Goal: Information Seeking & Learning: Learn about a topic

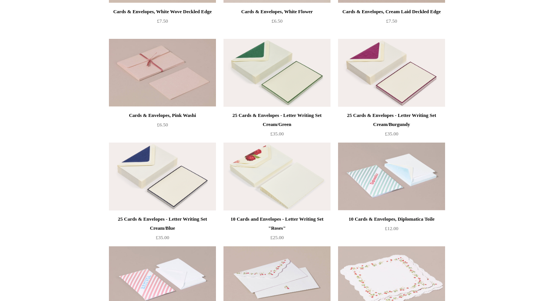
scroll to position [149, 0]
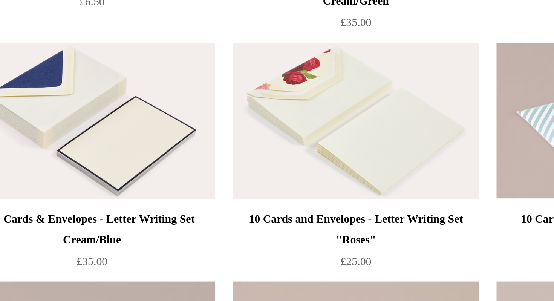
click at [275, 190] on img at bounding box center [277, 190] width 107 height 68
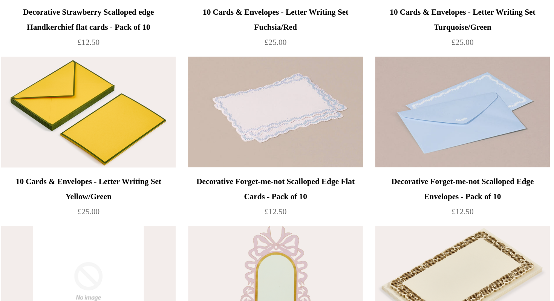
scroll to position [465, 0]
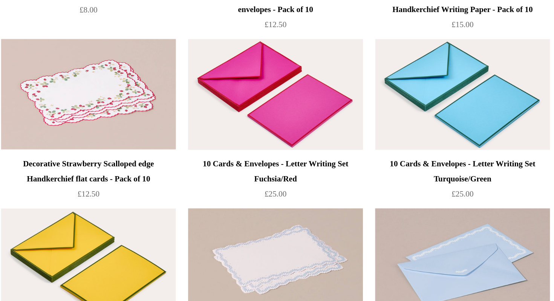
click at [286, 74] on img at bounding box center [277, 82] width 107 height 68
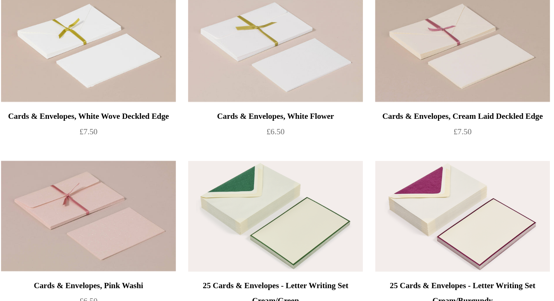
scroll to position [0, 0]
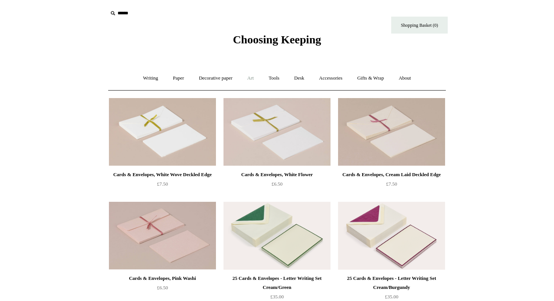
click at [253, 77] on link "Art +" at bounding box center [251, 78] width 20 height 20
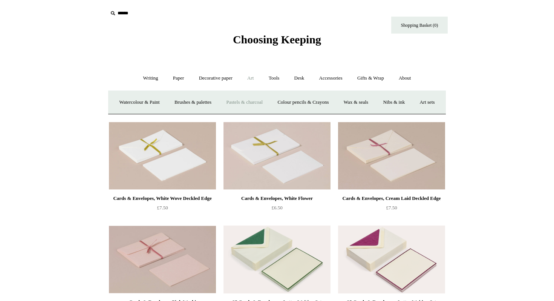
click at [254, 99] on link "Pastels & charcoal" at bounding box center [244, 102] width 50 height 20
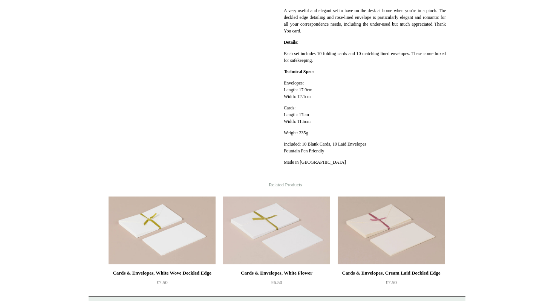
scroll to position [222, 0]
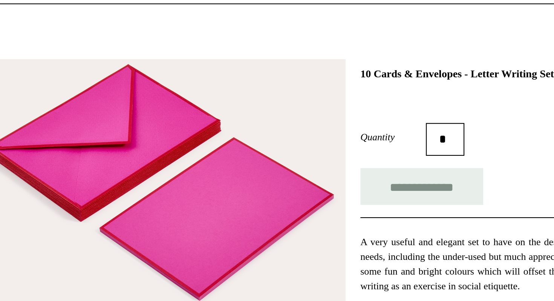
scroll to position [45, 0]
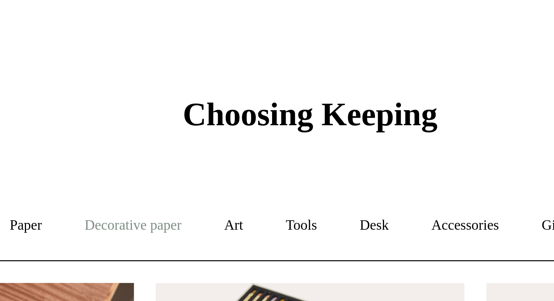
click at [215, 80] on link "Decorative paper +" at bounding box center [215, 78] width 47 height 20
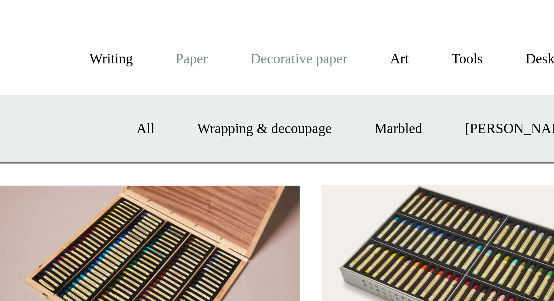
click at [171, 80] on link "Paper +" at bounding box center [178, 78] width 25 height 20
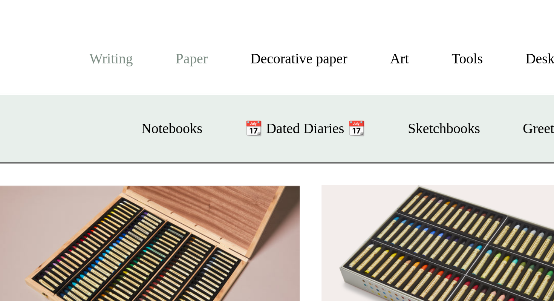
click at [152, 78] on link "Writing +" at bounding box center [150, 78] width 29 height 20
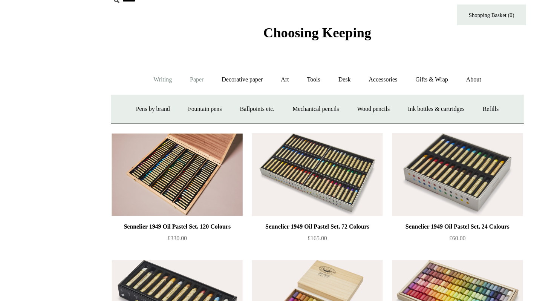
click at [176, 78] on link "Paper +" at bounding box center [178, 78] width 25 height 20
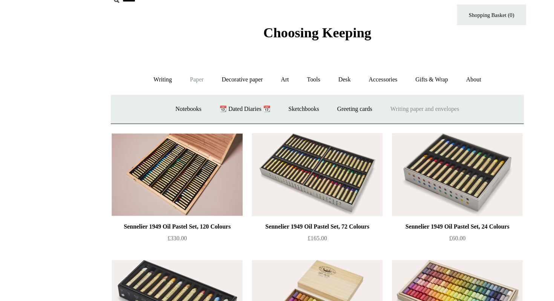
click at [357, 103] on link "Writing paper and envelopes +" at bounding box center [365, 102] width 70 height 20
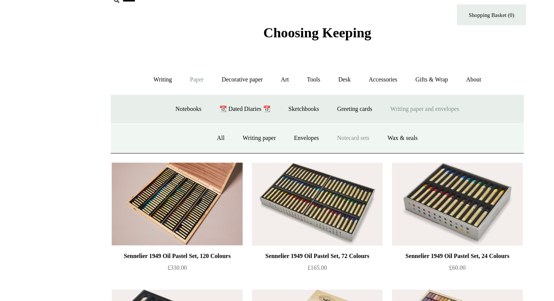
click at [304, 127] on link "Notecard sets" at bounding box center [307, 126] width 40 height 20
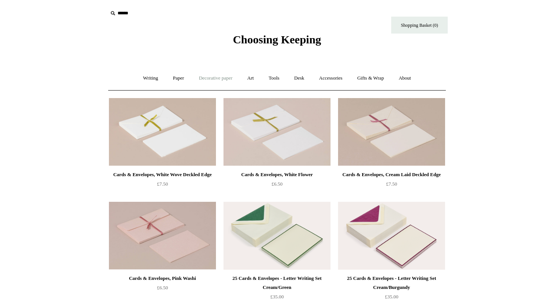
click at [212, 78] on link "Decorative paper +" at bounding box center [215, 78] width 47 height 20
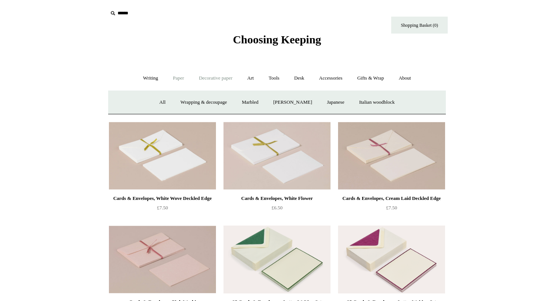
click at [168, 82] on link "Paper +" at bounding box center [178, 78] width 25 height 20
click at [369, 101] on link "Writing paper and envelopes +" at bounding box center [365, 102] width 70 height 20
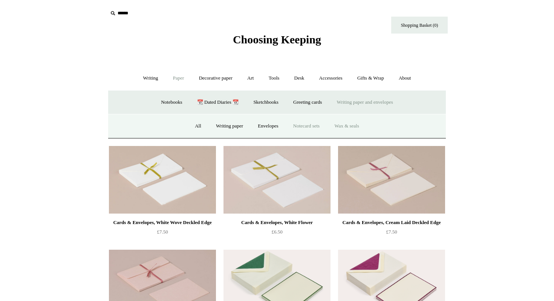
click at [346, 130] on link "Wax & seals" at bounding box center [347, 126] width 38 height 20
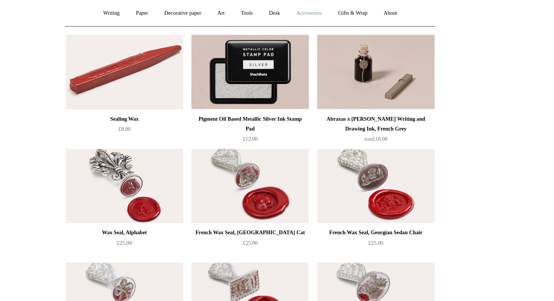
scroll to position [66, 0]
